Goal: Task Accomplishment & Management: Manage account settings

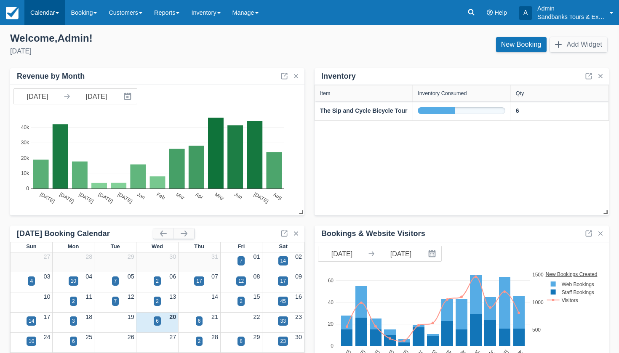
click at [51, 18] on link "Calendar" at bounding box center [44, 12] width 40 height 25
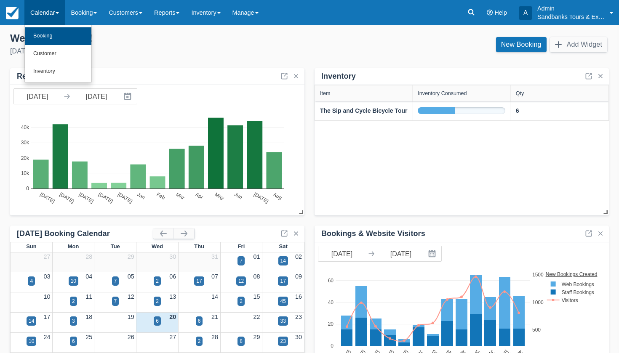
click at [45, 33] on link "Booking" at bounding box center [58, 36] width 67 height 18
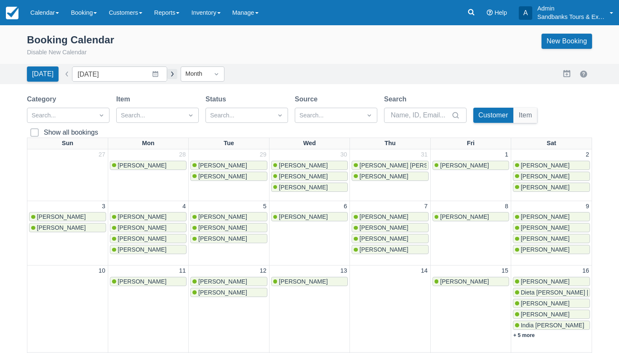
click at [167, 72] on button "button" at bounding box center [172, 74] width 10 height 10
type input "[DATE]"
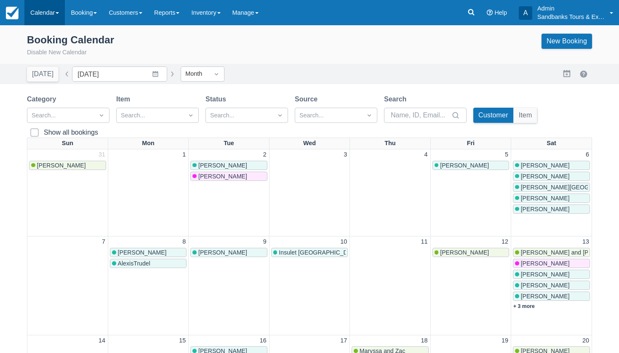
click at [51, 13] on link "Calendar" at bounding box center [44, 12] width 40 height 25
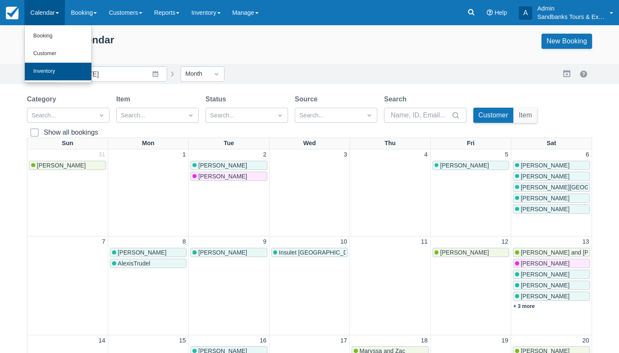
click at [44, 67] on link "Inventory" at bounding box center [58, 72] width 67 height 18
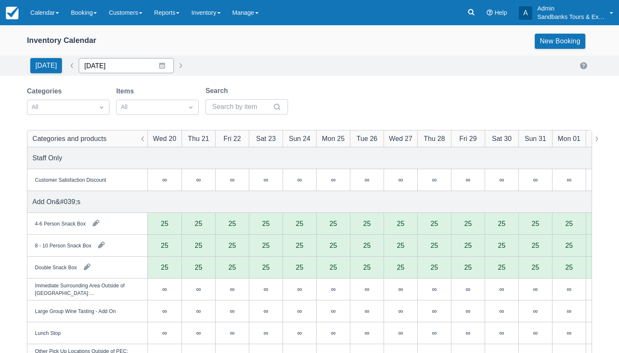
click at [150, 61] on input "08/20/25" at bounding box center [126, 65] width 95 height 15
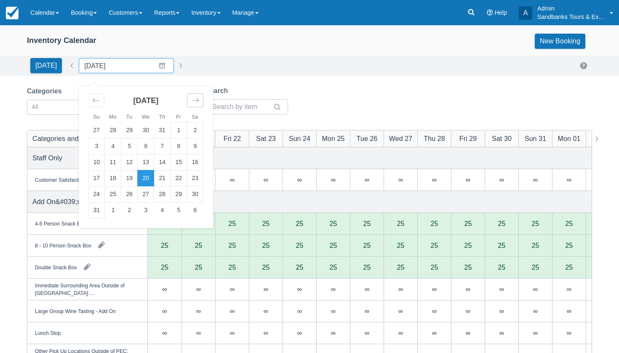
click at [195, 99] on icon "Move forward to switch to the next month." at bounding box center [195, 100] width 8 height 8
click at [191, 98] on icon "Move forward to switch to the next month." at bounding box center [195, 100] width 8 height 8
click at [96, 100] on icon "Move backward to switch to the previous month." at bounding box center [96, 100] width 8 height 8
click at [196, 163] on td "20" at bounding box center [195, 163] width 16 height 16
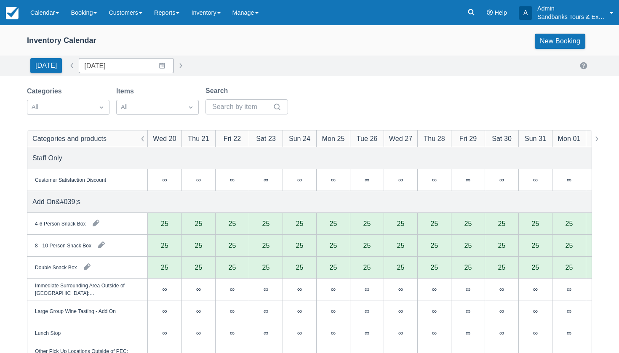
type input "09/20/25"
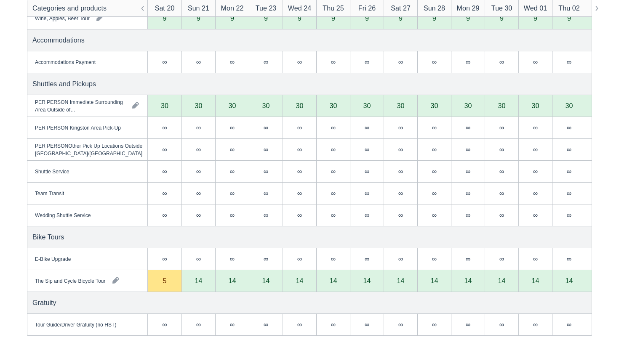
scroll to position [1345, 0]
click at [163, 279] on div "5" at bounding box center [165, 281] width 4 height 7
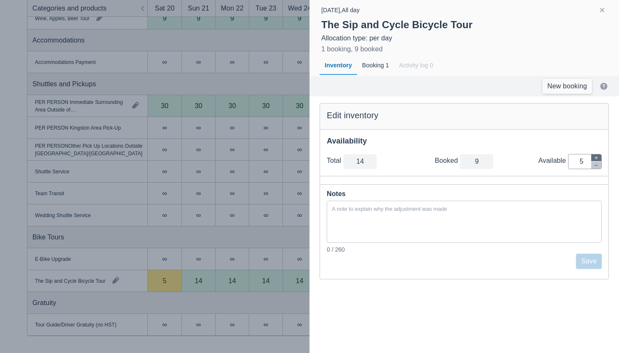
click at [599, 158] on button "button" at bounding box center [596, 158] width 10 height 7
type input "15"
type input "6"
click at [599, 158] on button "button" at bounding box center [596, 158] width 10 height 7
type input "16"
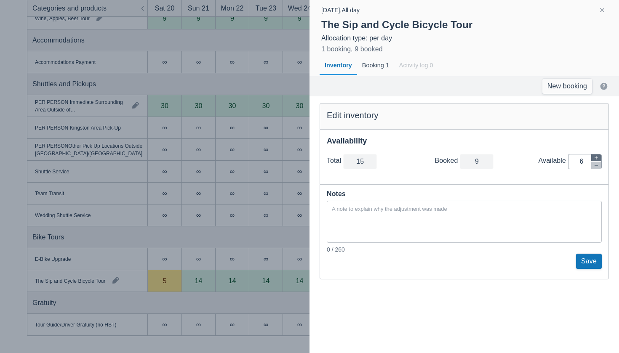
type input "7"
click at [599, 158] on button "button" at bounding box center [596, 158] width 10 height 7
type input "17"
type input "8"
click at [593, 259] on button "Save" at bounding box center [589, 261] width 26 height 15
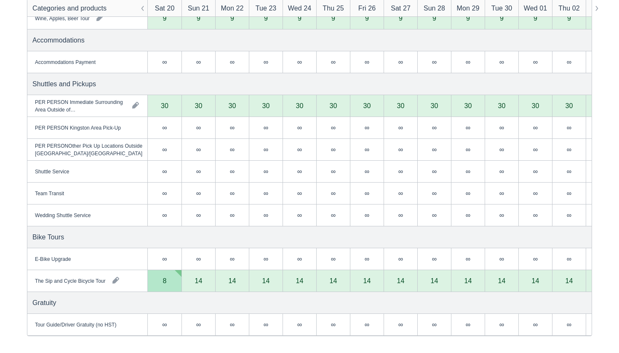
click at [166, 283] on div "8" at bounding box center [165, 281] width 4 height 7
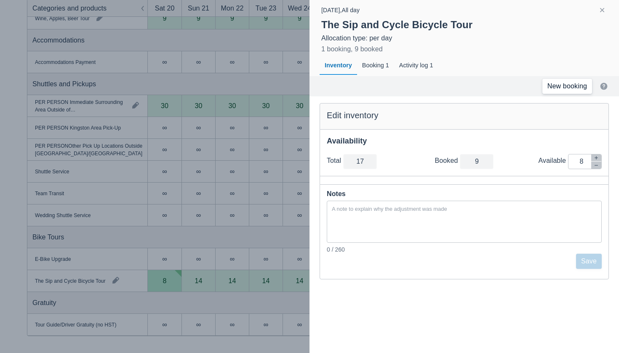
click at [566, 86] on link "New booking" at bounding box center [567, 86] width 50 height 15
click at [279, 170] on div at bounding box center [309, 176] width 619 height 353
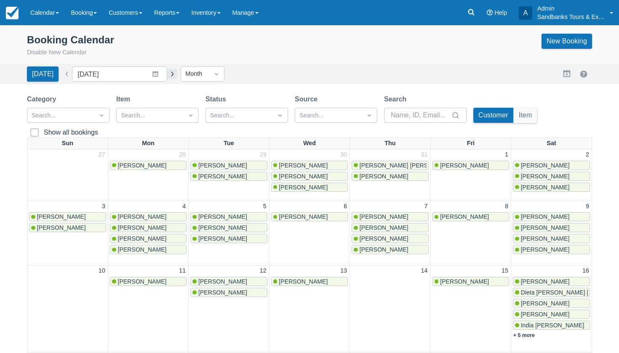
click at [167, 75] on button "button" at bounding box center [172, 74] width 10 height 10
type input "[DATE]"
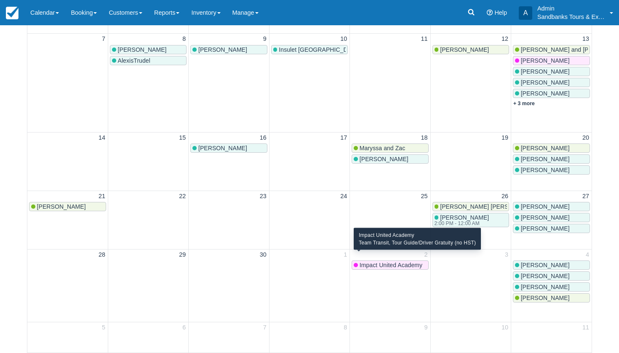
scroll to position [203, 0]
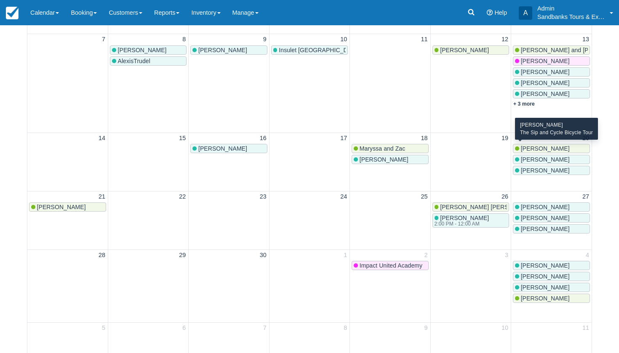
click at [528, 156] on span "[PERSON_NAME]" at bounding box center [545, 159] width 49 height 7
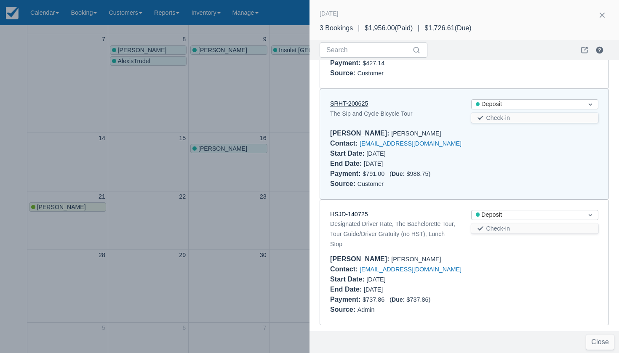
click at [350, 101] on link "SRHT-200625" at bounding box center [349, 103] width 38 height 7
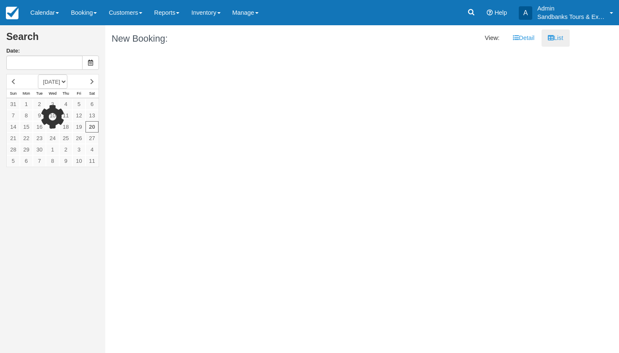
type input "[DATE]"
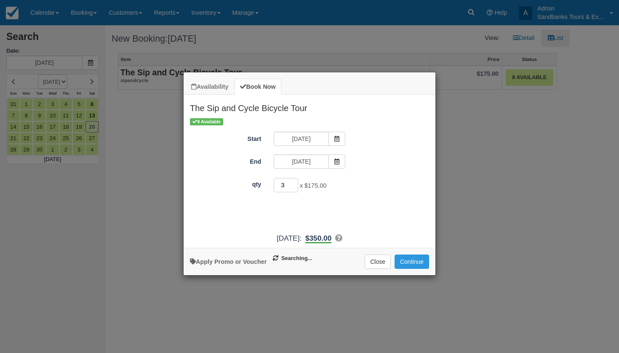
click at [295, 184] on input "3" at bounding box center [286, 185] width 24 height 14
click at [295, 184] on input "4" at bounding box center [286, 185] width 24 height 14
click at [295, 184] on input "5" at bounding box center [286, 185] width 24 height 14
click at [295, 184] on input "6" at bounding box center [286, 185] width 24 height 14
click at [295, 184] on input "7" at bounding box center [286, 185] width 24 height 14
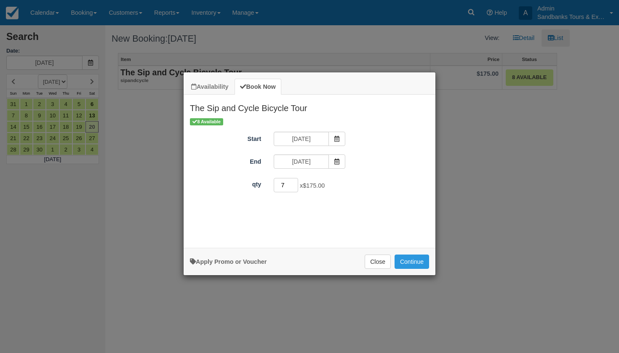
type input "8"
click at [295, 184] on input "8" at bounding box center [286, 185] width 24 height 14
click at [420, 269] on button "Continue" at bounding box center [412, 262] width 35 height 14
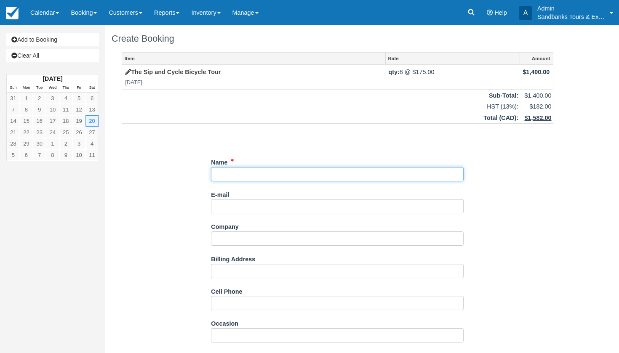
click at [246, 171] on input "Name" at bounding box center [337, 174] width 253 height 14
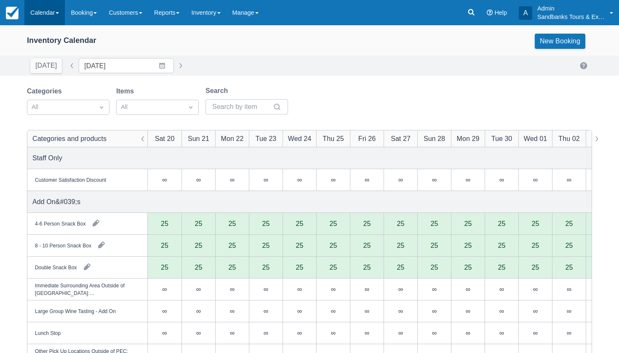
click at [52, 11] on link "Calendar" at bounding box center [44, 12] width 40 height 25
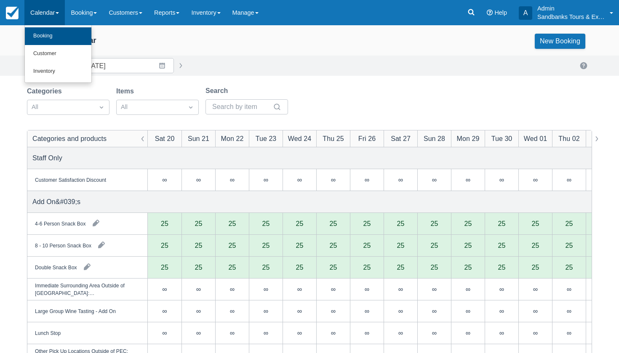
click at [48, 35] on link "Booking" at bounding box center [58, 36] width 67 height 18
